Goal: Transaction & Acquisition: Purchase product/service

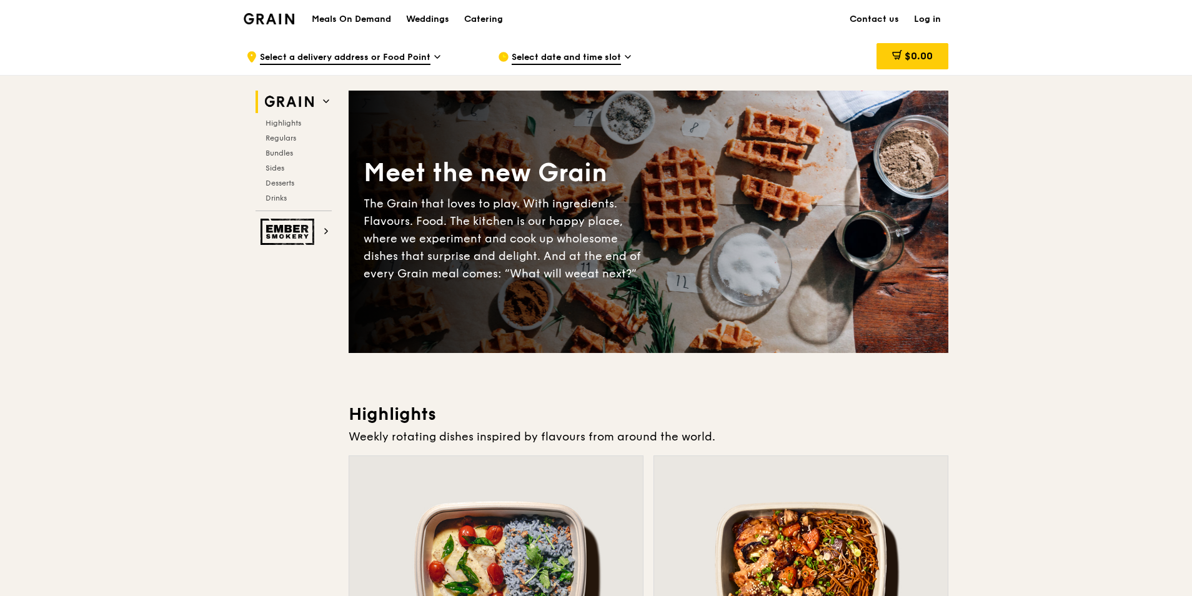
click at [284, 16] on img at bounding box center [269, 18] width 51 height 11
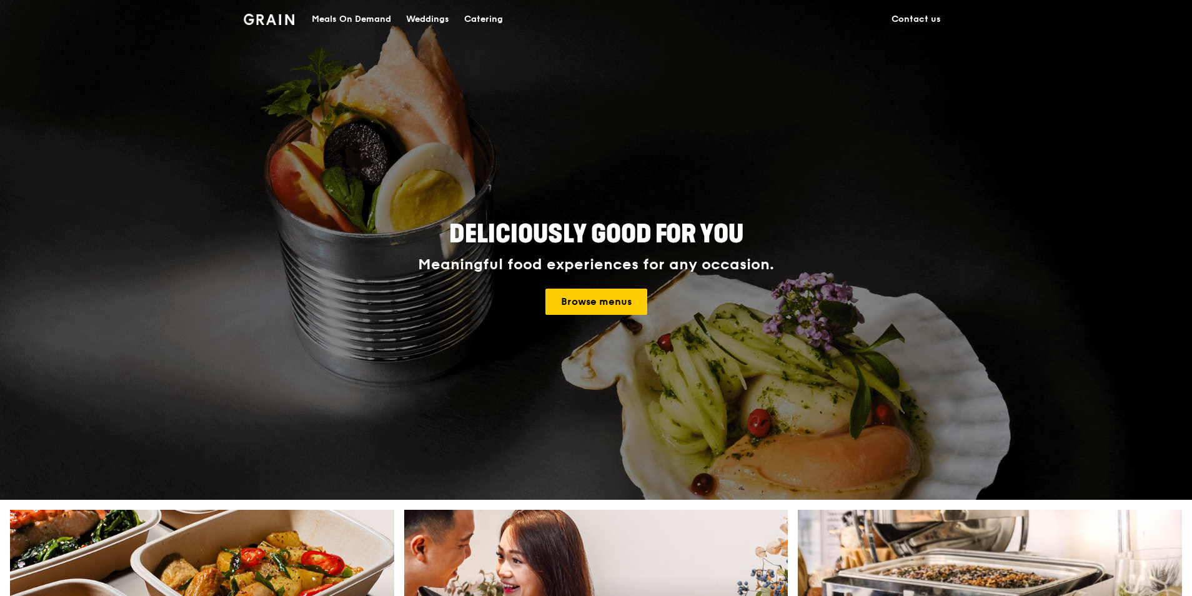
click at [495, 16] on div "Catering" at bounding box center [483, 19] width 39 height 37
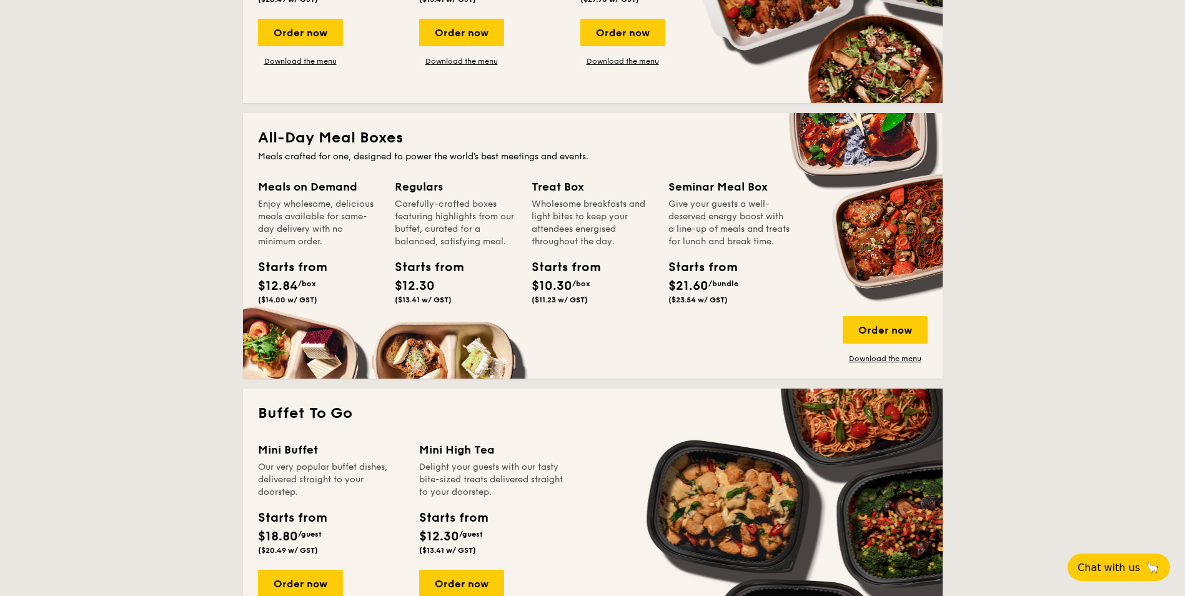
scroll to position [937, 0]
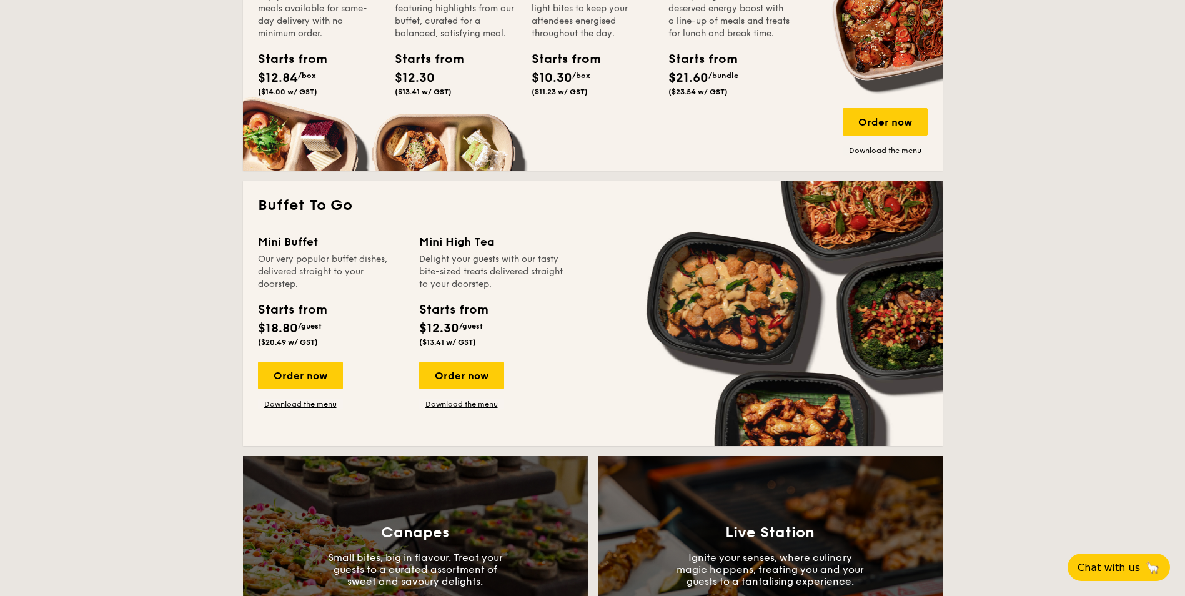
click at [567, 413] on div "Mini Buffet Our very popular buffet dishes, delivered straight to your doorstep…" at bounding box center [593, 332] width 670 height 198
click at [472, 368] on div "Order now" at bounding box center [461, 375] width 85 height 27
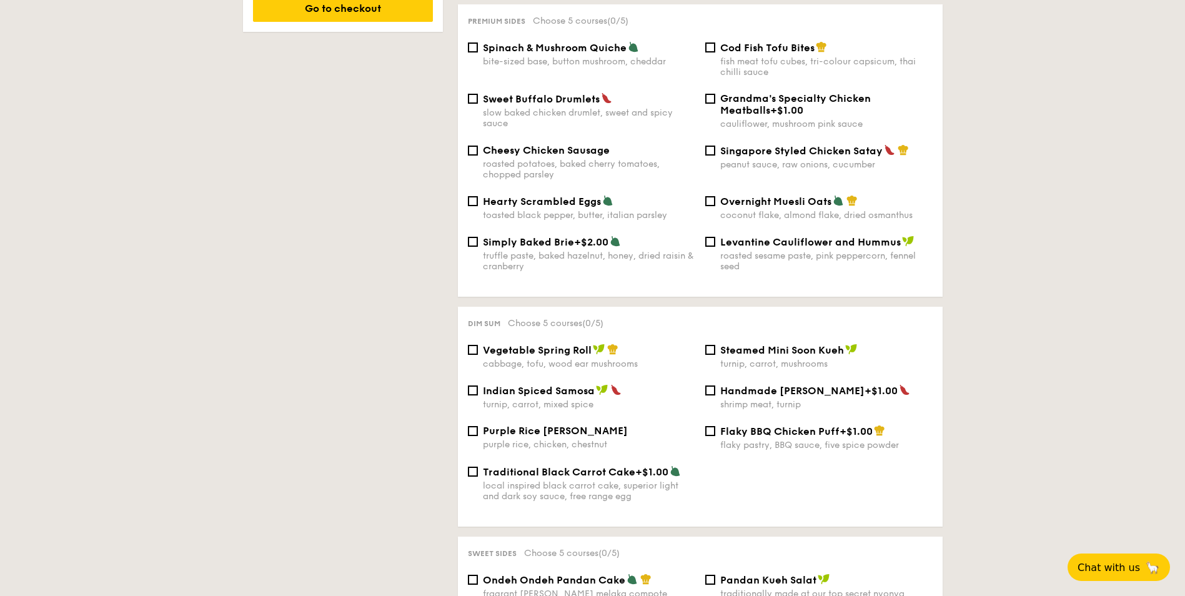
scroll to position [937, 0]
